Goal: Information Seeking & Learning: Learn about a topic

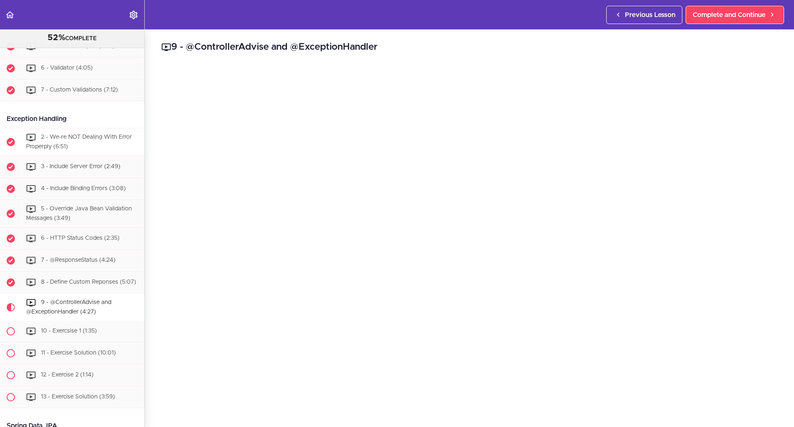
scroll to position [1998, 0]
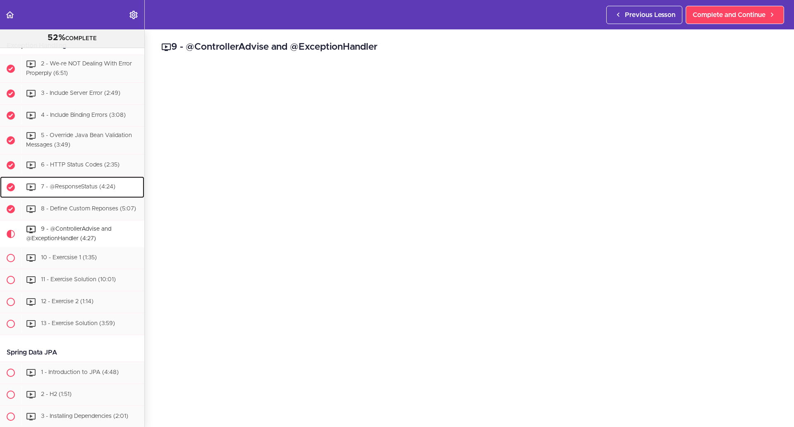
click at [86, 190] on span "7 - @ResponseStatus (4:24)" at bounding box center [78, 187] width 74 height 6
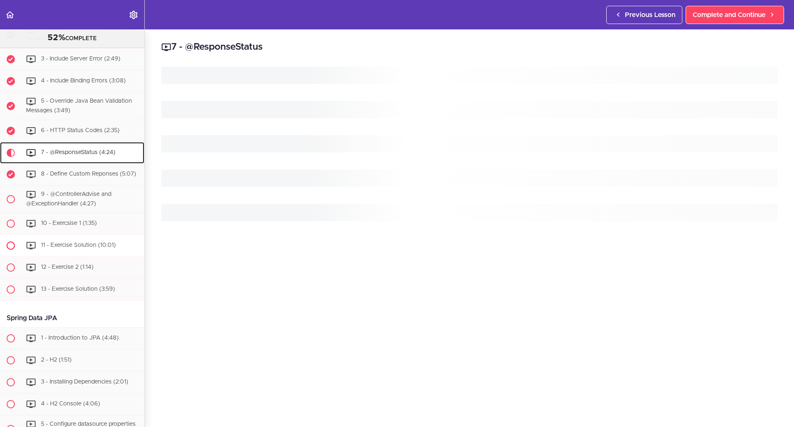
scroll to position [2137, 0]
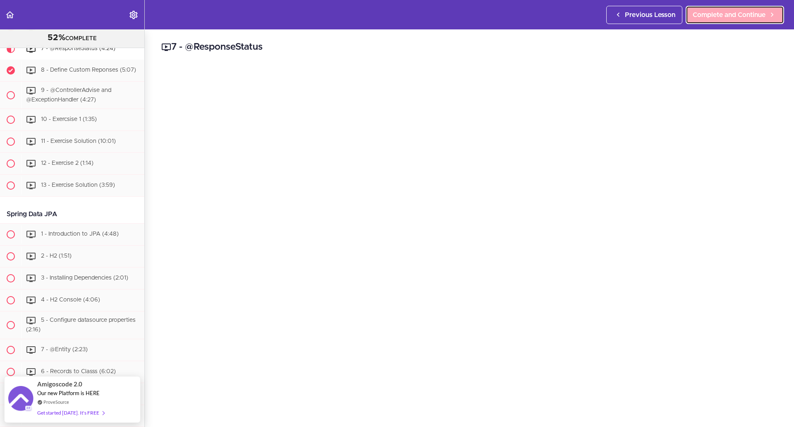
click at [745, 21] on link "Complete and Continue" at bounding box center [735, 15] width 98 height 18
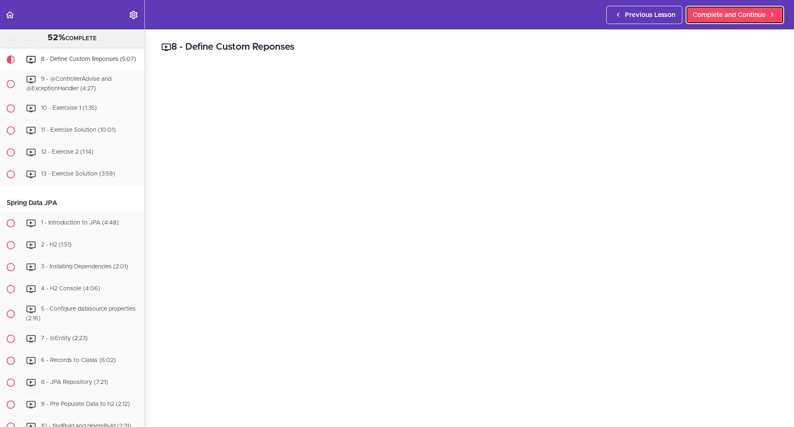
scroll to position [2159, 0]
